Goal: Transaction & Acquisition: Obtain resource

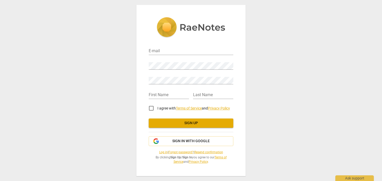
click at [173, 146] on div "E-mail Password Retype Password First Name Last Name I agree with Terms of Serv…" at bounding box center [191, 102] width 85 height 122
click at [177, 141] on span "Sign in with Google" at bounding box center [190, 140] width 37 height 5
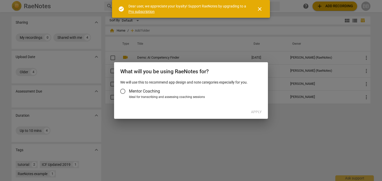
click at [193, 95] on div "Ideal for transcribing and assessing coaching sessions" at bounding box center [194, 97] width 131 height 5
click at [0, 0] on input "Ideal for transcribing and assessing coaching sessions" at bounding box center [0, 0] width 0 height 0
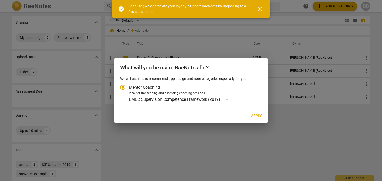
click at [204, 103] on div "EMCC Supervision Competence Framework (2019)" at bounding box center [175, 98] width 93 height 7
click at [0, 0] on input "Ideal for transcribing and assessing coaching sessions EMCC Supervision Compete…" at bounding box center [0, 0] width 0 height 0
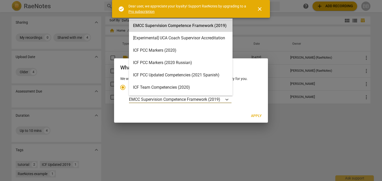
click at [240, 95] on div "Ideal for transcribing and assessing coaching sessions" at bounding box center [194, 93] width 131 height 5
click at [0, 0] on input "Ideal for transcribing and assessing coaching sessions EMCC Supervision Compete…" at bounding box center [0, 0] width 0 height 0
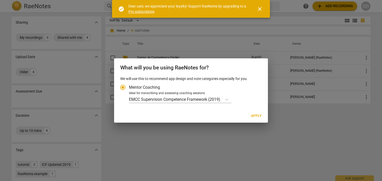
click at [135, 90] on label "Mentor Coaching" at bounding box center [189, 87] width 144 height 12
click at [129, 90] on input "Mentor Coaching" at bounding box center [123, 87] width 12 height 12
click at [139, 85] on span "Mentor Coaching" at bounding box center [144, 87] width 31 height 6
click at [129, 85] on input "Mentor Coaching" at bounding box center [123, 87] width 12 height 12
click at [230, 102] on div "Account type" at bounding box center [226, 98] width 9 height 7
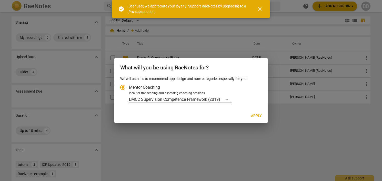
click at [0, 0] on input "Ideal for transcribing and assessing coaching sessions EMCC Supervision Compete…" at bounding box center [0, 0] width 0 height 0
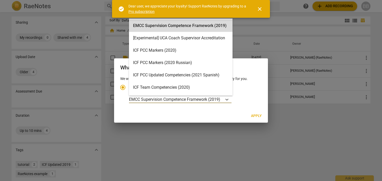
scroll to position [14, 0]
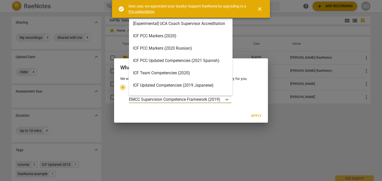
click at [193, 72] on div "ICF Team Competencies (2020)" at bounding box center [181, 73] width 104 height 12
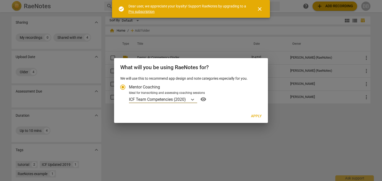
click at [253, 115] on span "Apply" at bounding box center [256, 115] width 11 height 5
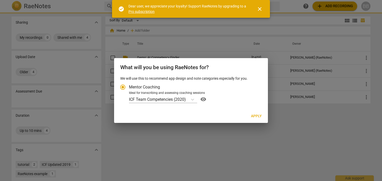
radio input "false"
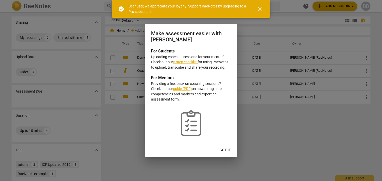
click at [226, 149] on span "Got it" at bounding box center [226, 149] width 12 height 5
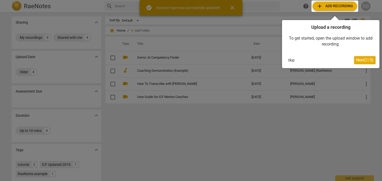
click at [331, 6] on div at bounding box center [335, 6] width 47 height 11
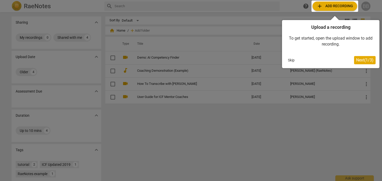
click at [334, 5] on div at bounding box center [335, 6] width 47 height 11
click at [348, 10] on div at bounding box center [335, 6] width 47 height 11
click at [341, 8] on div at bounding box center [335, 6] width 47 height 11
click at [294, 59] on button "Skip" at bounding box center [291, 60] width 11 height 8
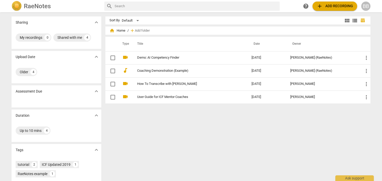
click at [352, 0] on div "RaeNotes search help add Add recording BB" at bounding box center [191, 6] width 382 height 12
click at [349, 3] on button "add Add recording" at bounding box center [335, 6] width 45 height 9
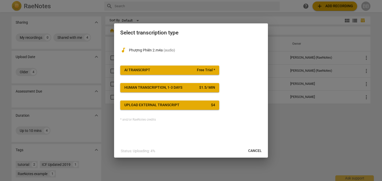
click at [181, 68] on span "AI Transcript Free Trial *" at bounding box center [169, 69] width 91 height 5
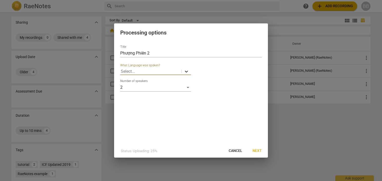
click at [187, 71] on icon at bounding box center [186, 71] width 5 height 5
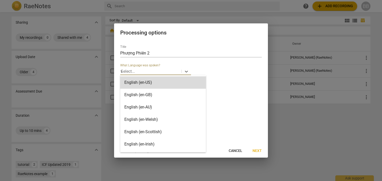
type input "vi"
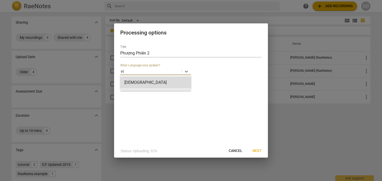
click at [167, 76] on div "[DEMOGRAPHIC_DATA]" at bounding box center [155, 82] width 71 height 14
click at [165, 82] on div "[DEMOGRAPHIC_DATA]" at bounding box center [155, 82] width 71 height 12
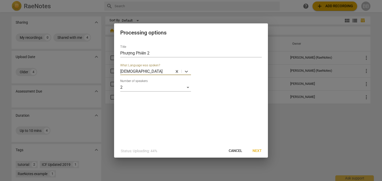
click at [258, 153] on span "Next" at bounding box center [257, 150] width 9 height 5
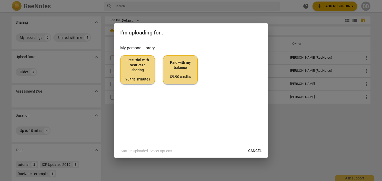
click at [140, 76] on span "Free trial with restricted sharing 90 trial minutes" at bounding box center [138, 69] width 26 height 24
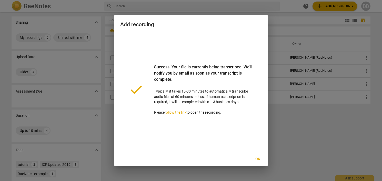
click at [257, 156] on button "Ok" at bounding box center [258, 158] width 16 height 9
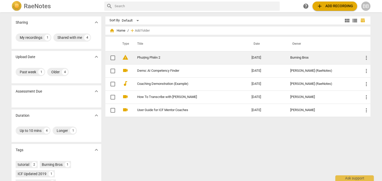
click at [162, 56] on link "Phượng Phiên 2" at bounding box center [185, 58] width 96 height 4
click at [162, 0] on html "RaeNotes search help add Add recording BB Sharing expand_more My recordings 1 S…" at bounding box center [191, 0] width 382 height 0
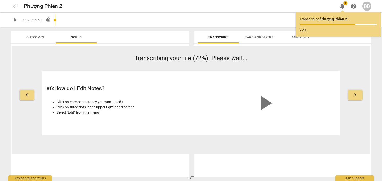
click at [15, 7] on span "arrow_back" at bounding box center [15, 6] width 6 height 6
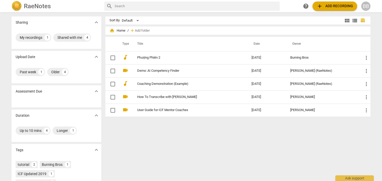
click at [327, 6] on span "add Add recording" at bounding box center [335, 6] width 36 height 6
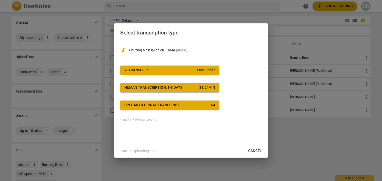
click at [189, 66] on button "AI Transcript Free Trial *" at bounding box center [169, 69] width 99 height 9
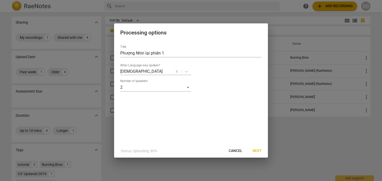
click at [262, 153] on button "Next" at bounding box center [256, 150] width 17 height 9
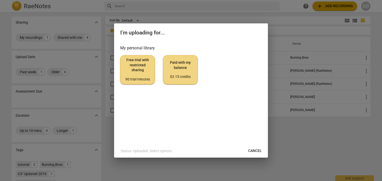
click at [145, 73] on span "Free trial with restricted sharing 90 trial minutes" at bounding box center [138, 69] width 26 height 24
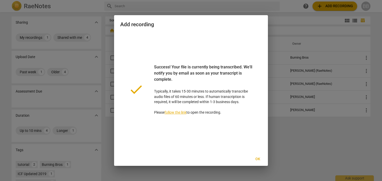
click at [256, 160] on span "Ok" at bounding box center [258, 158] width 8 height 5
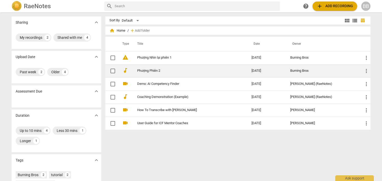
click at [150, 69] on link "Phượng Phiên 2" at bounding box center [185, 71] width 96 height 4
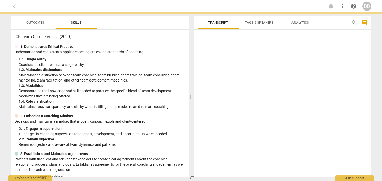
click at [150, 69] on div "1. 2. Maintains distinctions" at bounding box center [102, 69] width 166 height 5
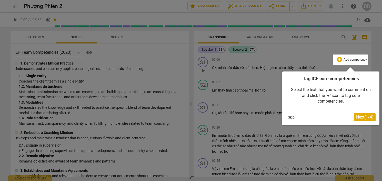
click at [294, 117] on button "Skip" at bounding box center [291, 117] width 11 height 8
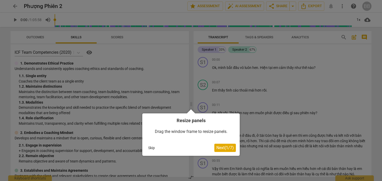
click at [149, 145] on button "Skip" at bounding box center [151, 148] width 11 height 8
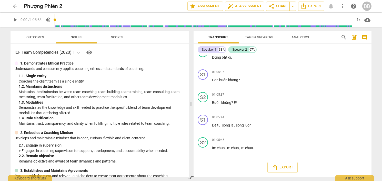
scroll to position [5336, 0]
click at [282, 162] on button "Export" at bounding box center [282, 167] width 30 height 11
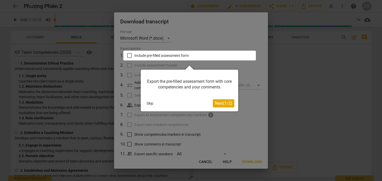
click at [151, 105] on button "Skip" at bounding box center [150, 103] width 11 height 8
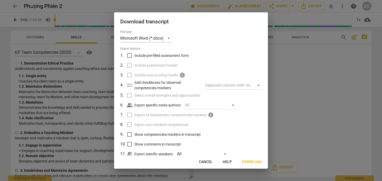
click at [249, 162] on span "Download" at bounding box center [252, 161] width 20 height 5
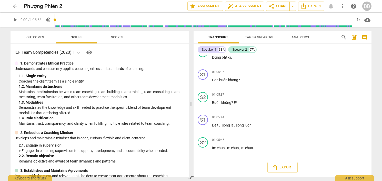
click at [17, 6] on span "arrow_back" at bounding box center [15, 6] width 6 height 6
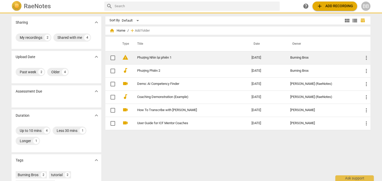
click at [167, 58] on link "Phượng Nhìn lại phiên 1" at bounding box center [185, 58] width 96 height 4
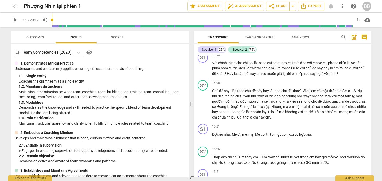
scroll to position [1120, 0]
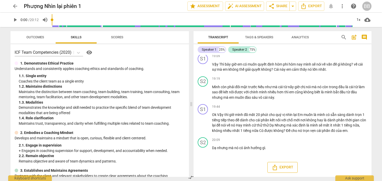
click at [281, 163] on button "Export" at bounding box center [282, 167] width 30 height 11
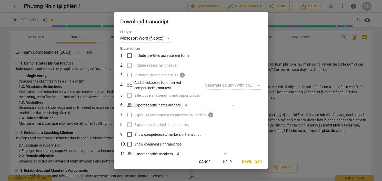
click at [256, 160] on span "Download" at bounding box center [252, 161] width 20 height 5
